Goal: Task Accomplishment & Management: Manage account settings

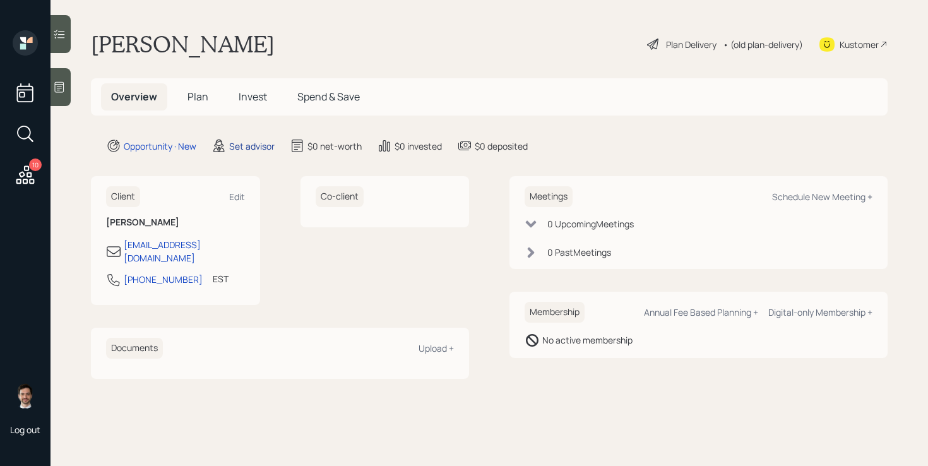
click at [250, 148] on div "Set advisor" at bounding box center [251, 145] width 45 height 13
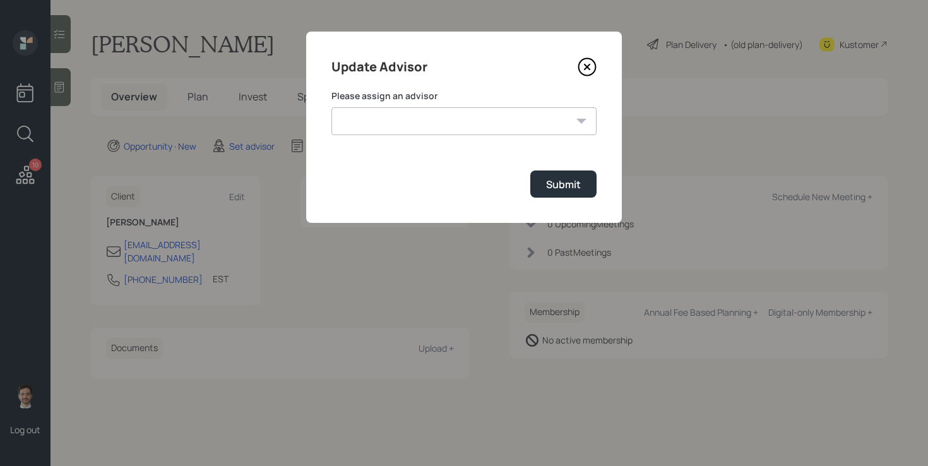
click at [474, 131] on select "[PERSON_NAME] [PERSON_NAME] End [PERSON_NAME] [PERSON_NAME] [PERSON_NAME] [PERS…" at bounding box center [463, 121] width 265 height 28
select select "ef6b64e1-8f62-4a74-b865-a7df4b35b836"
click at [581, 192] on button "Submit" at bounding box center [563, 183] width 66 height 27
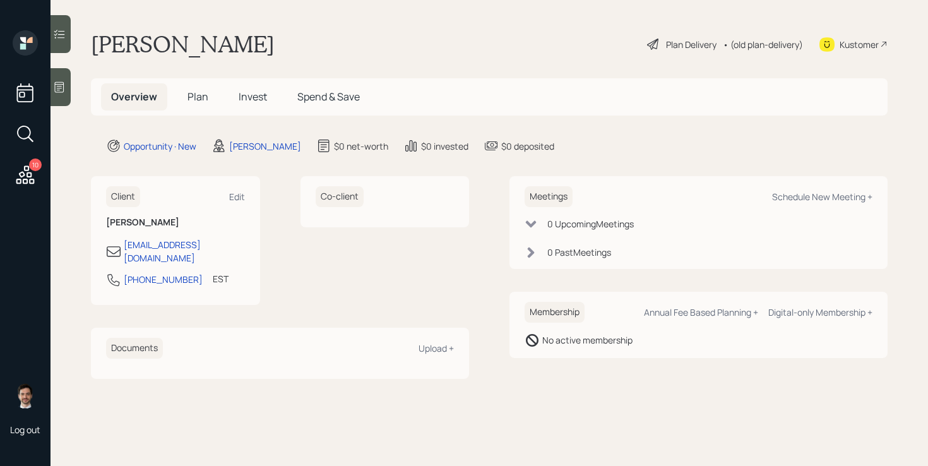
click at [63, 87] on icon at bounding box center [59, 87] width 13 height 13
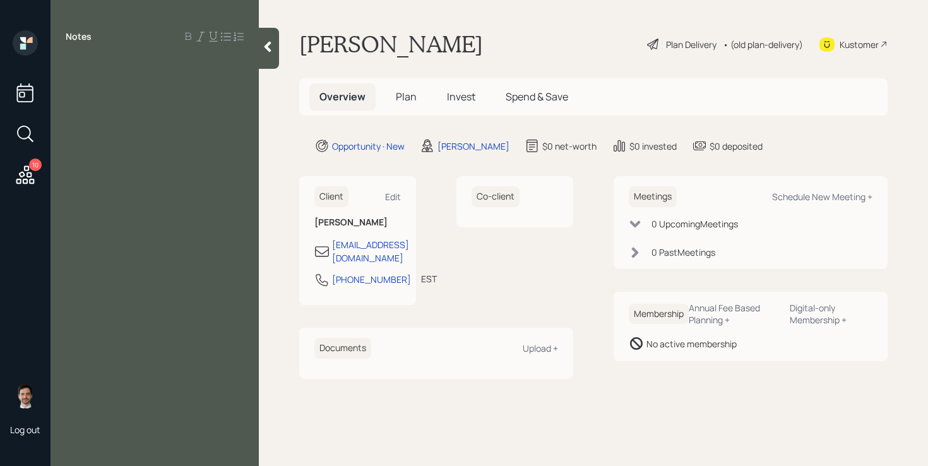
click at [116, 78] on div "Notes" at bounding box center [154, 240] width 208 height 420
click at [83, 66] on div at bounding box center [155, 65] width 178 height 14
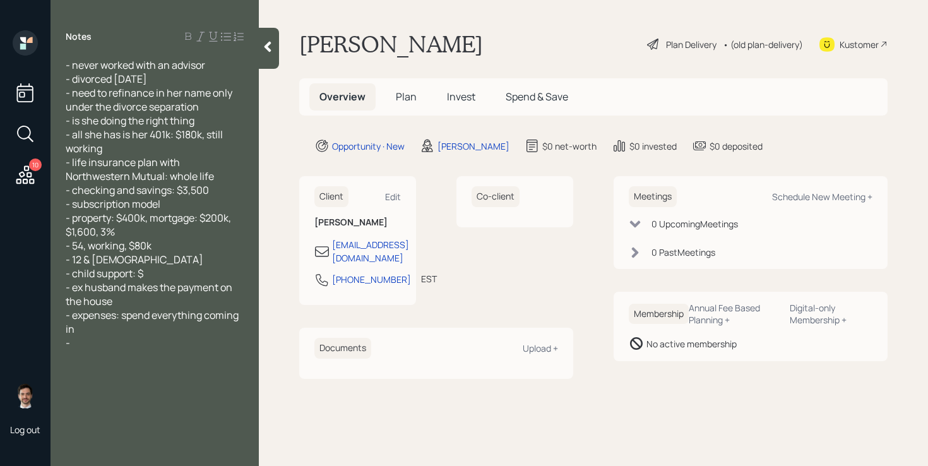
click at [268, 48] on icon at bounding box center [267, 47] width 7 height 11
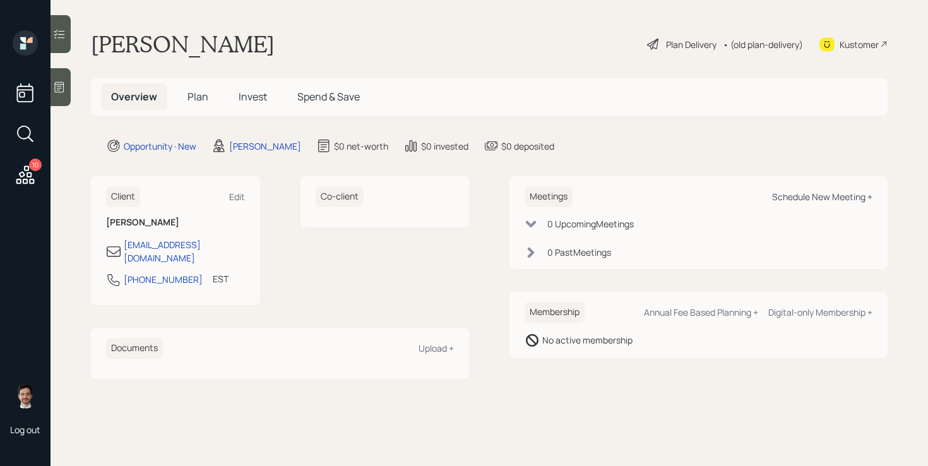
click at [850, 199] on div "Schedule New Meeting +" at bounding box center [822, 197] width 100 height 12
select select "ef6b64e1-8f62-4a74-b865-a7df4b35b836"
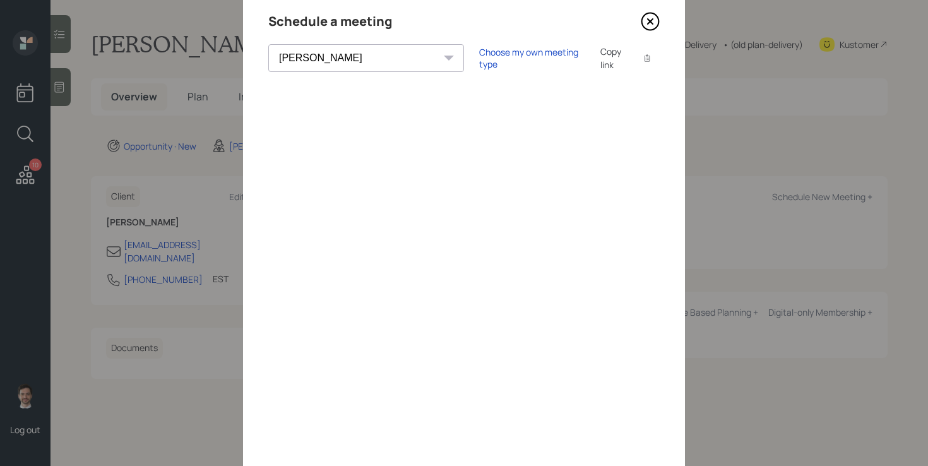
scroll to position [43, 0]
click at [654, 33] on icon at bounding box center [650, 24] width 19 height 19
